Goal: Information Seeking & Learning: Check status

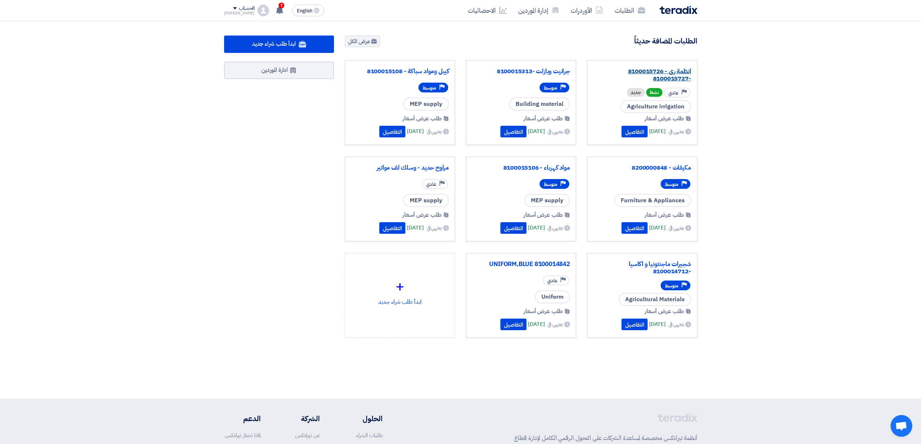
click at [647, 72] on link "انظمة رى - 8100015726 -8100015727" at bounding box center [642, 75] width 98 height 15
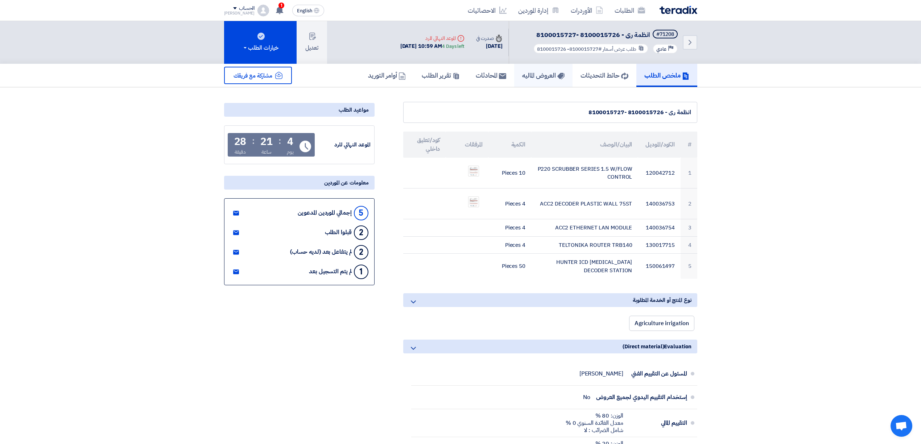
click at [530, 71] on h5 "العروض الماليه" at bounding box center [543, 75] width 42 height 8
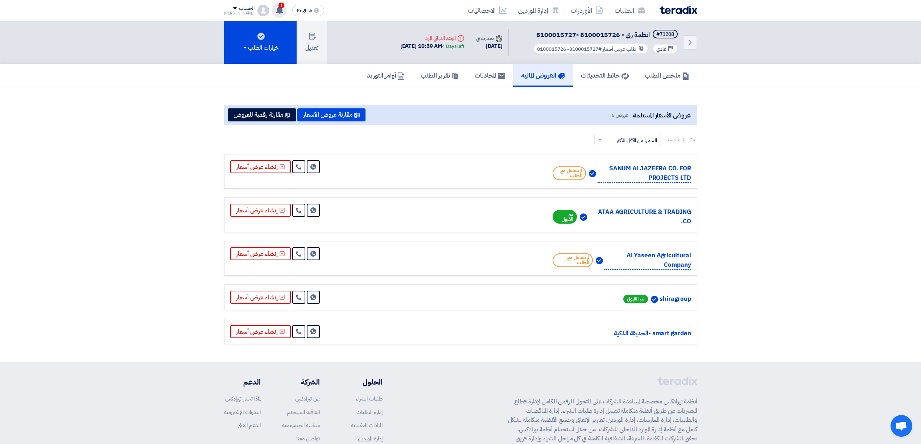
click at [276, 9] on use at bounding box center [279, 10] width 7 height 8
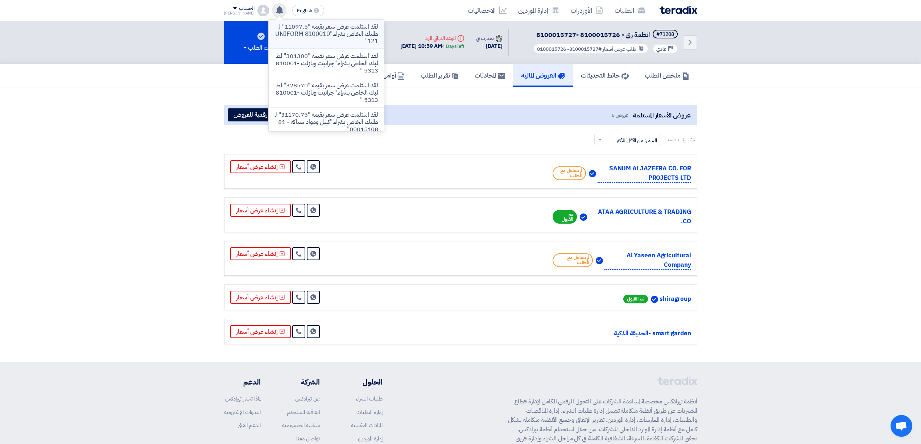
click at [308, 37] on p "لقد استلمت عرض سعر بقيمه "11097.5" لطلبك الخاص بشراء."UNIFORM 8100010121"" at bounding box center [326, 34] width 104 height 22
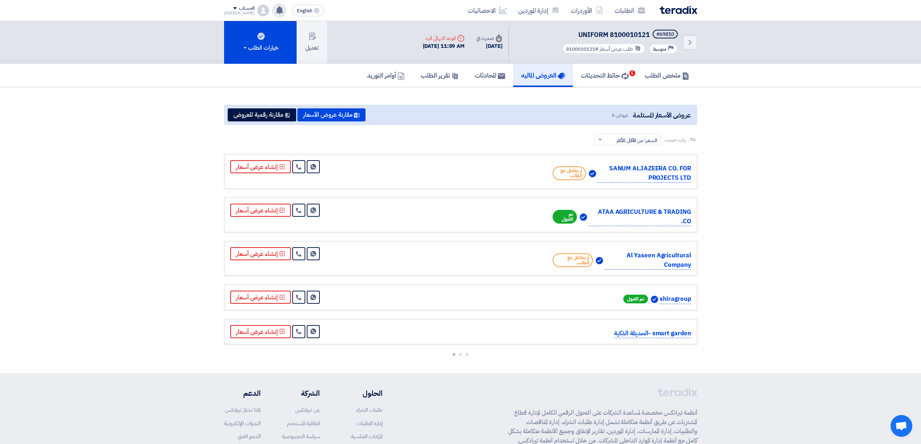
click at [679, 11] on img at bounding box center [678, 10] width 38 height 8
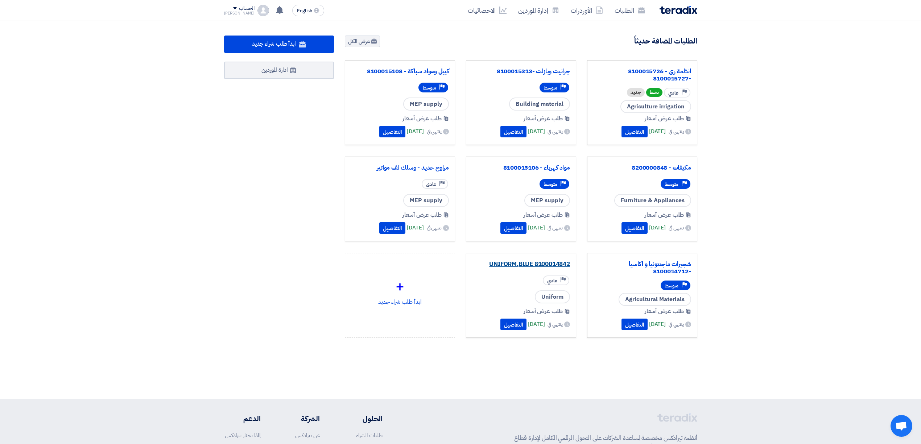
click at [510, 264] on link "8100014842 UNIFORM,BLUE" at bounding box center [521, 264] width 98 height 7
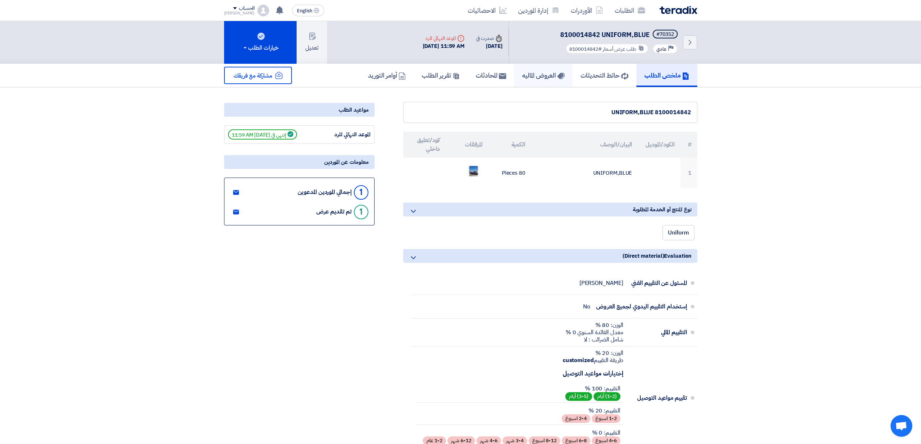
click at [522, 77] on h5 "العروض الماليه" at bounding box center [543, 75] width 42 height 8
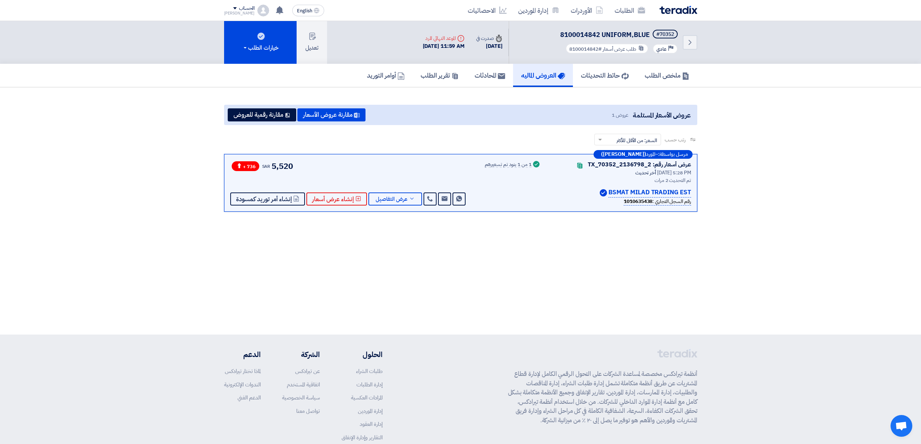
click at [689, 16] on div "الطلبات الأوردرات إدارة الموردين الاحصائيات" at bounding box center [555, 10] width 284 height 17
click at [687, 12] on img at bounding box center [678, 10] width 38 height 8
